Goal: Task Accomplishment & Management: Complete application form

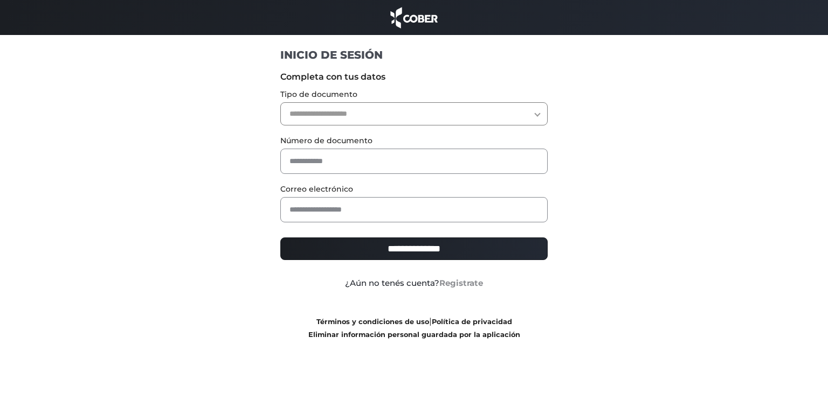
click at [448, 283] on link "Registrate" at bounding box center [461, 283] width 44 height 10
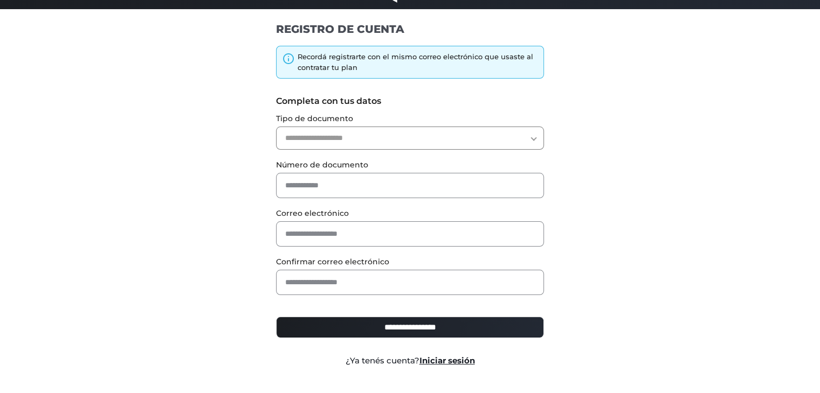
scroll to position [47, 0]
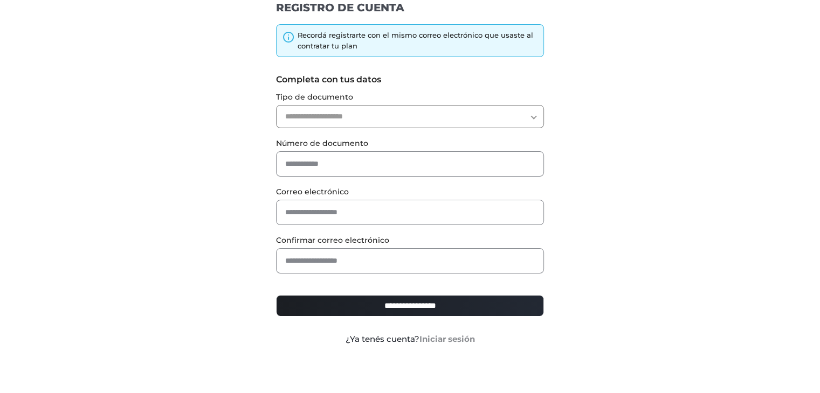
click at [423, 343] on link "Iniciar sesión" at bounding box center [446, 339] width 55 height 10
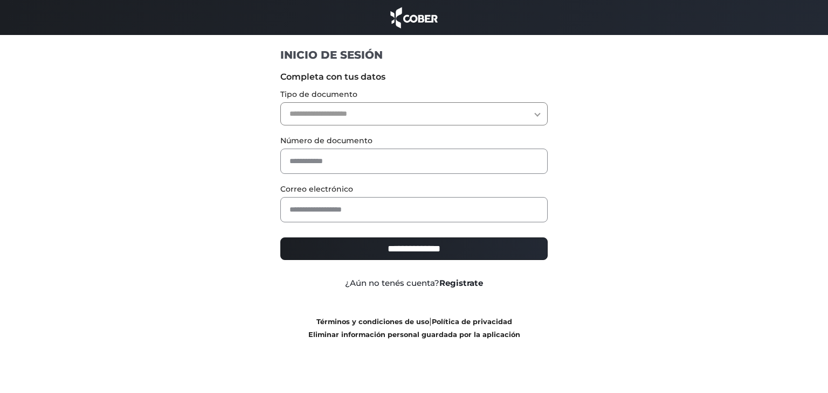
click at [443, 287] on link "Registrate" at bounding box center [461, 283] width 44 height 10
